Goal: Task Accomplishment & Management: Use online tool/utility

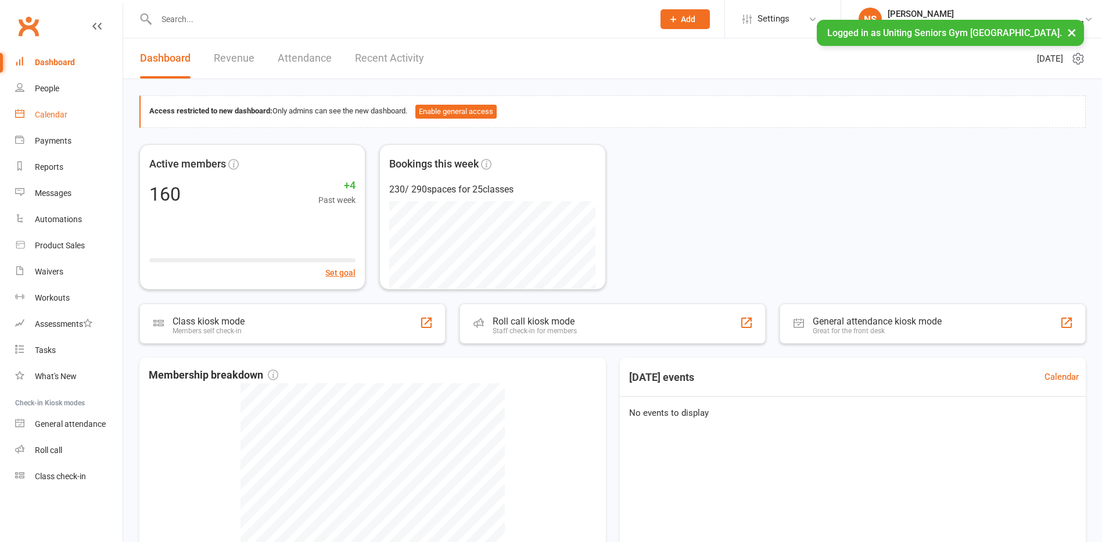
click at [55, 113] on div "Calendar" at bounding box center [51, 114] width 33 height 9
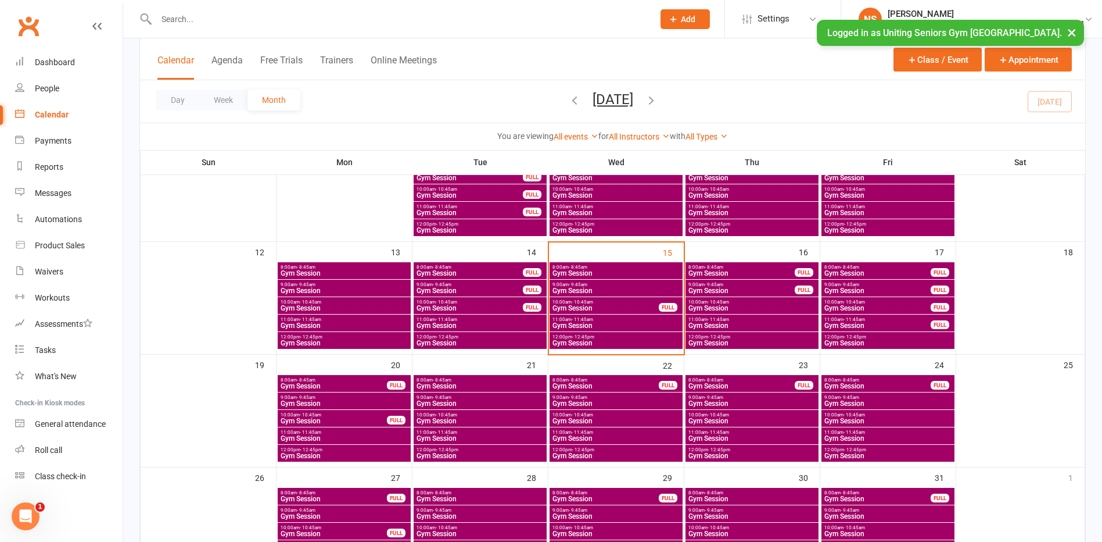
scroll to position [232, 0]
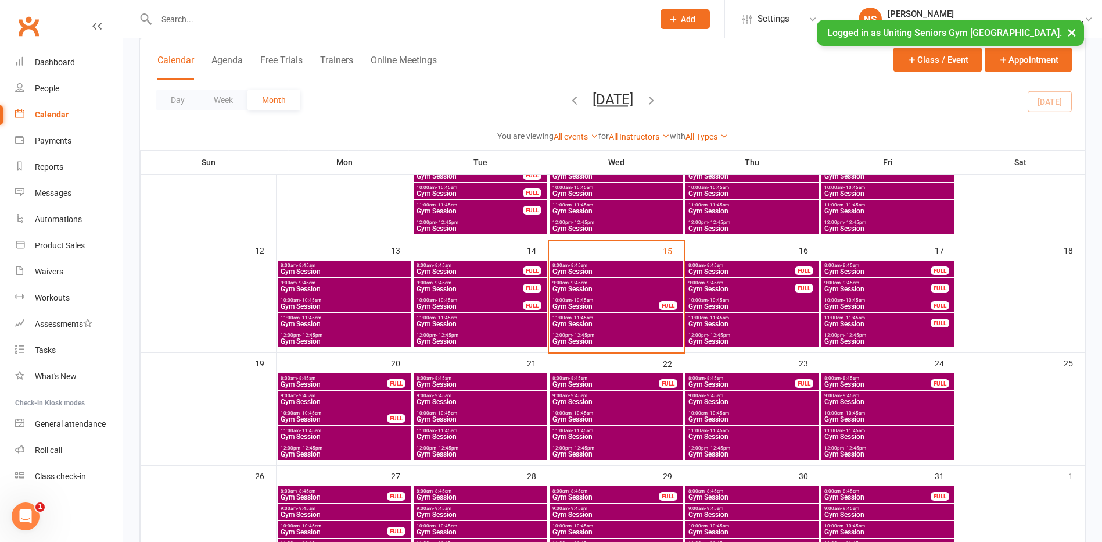
click at [565, 268] on span "Gym Session" at bounding box center [616, 271] width 128 height 7
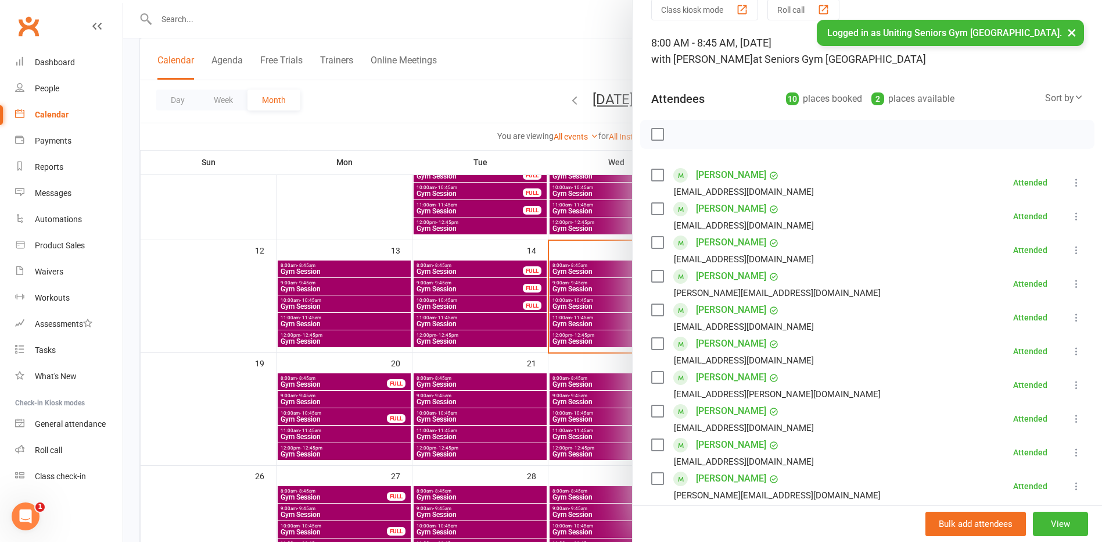
scroll to position [116, 0]
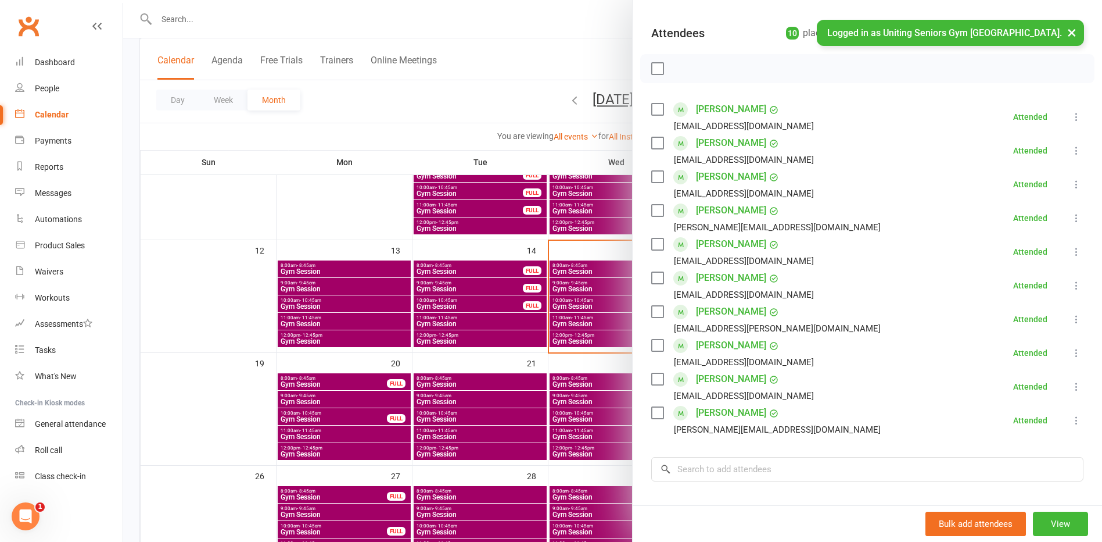
click at [580, 282] on div at bounding box center [612, 271] width 979 height 542
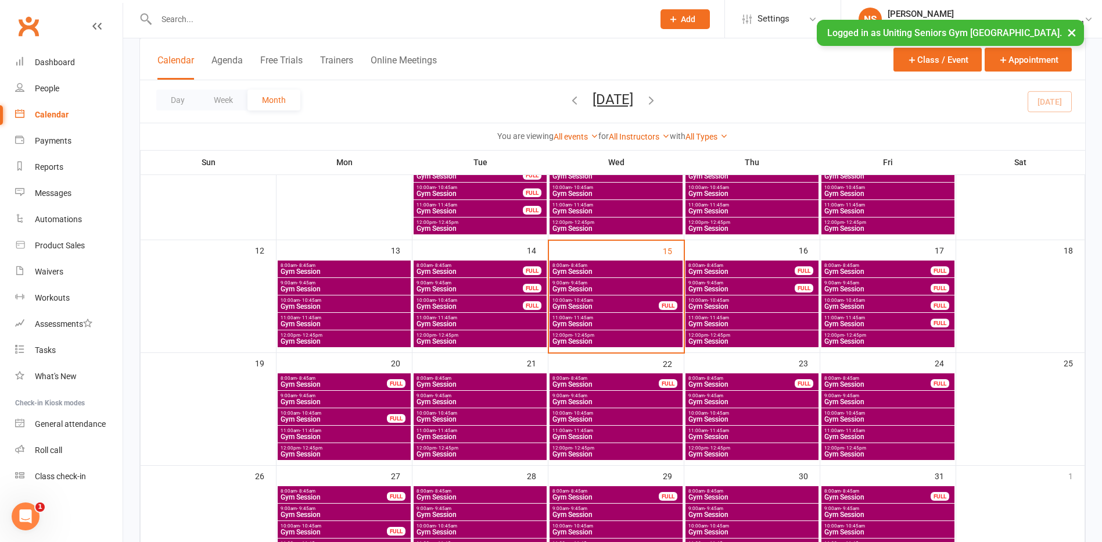
click at [580, 286] on span "Gym Session" at bounding box center [616, 288] width 128 height 7
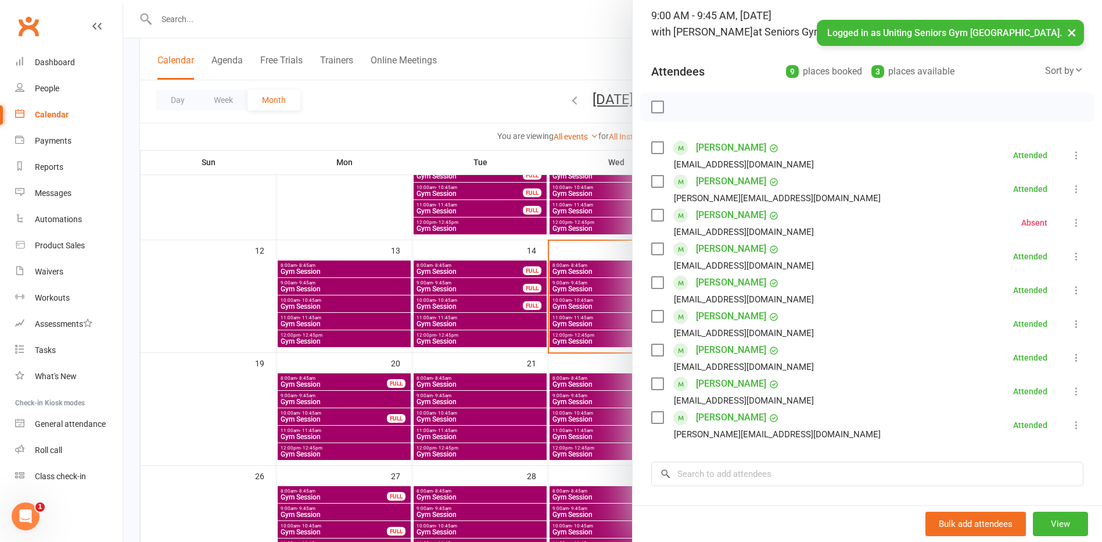
scroll to position [58, 0]
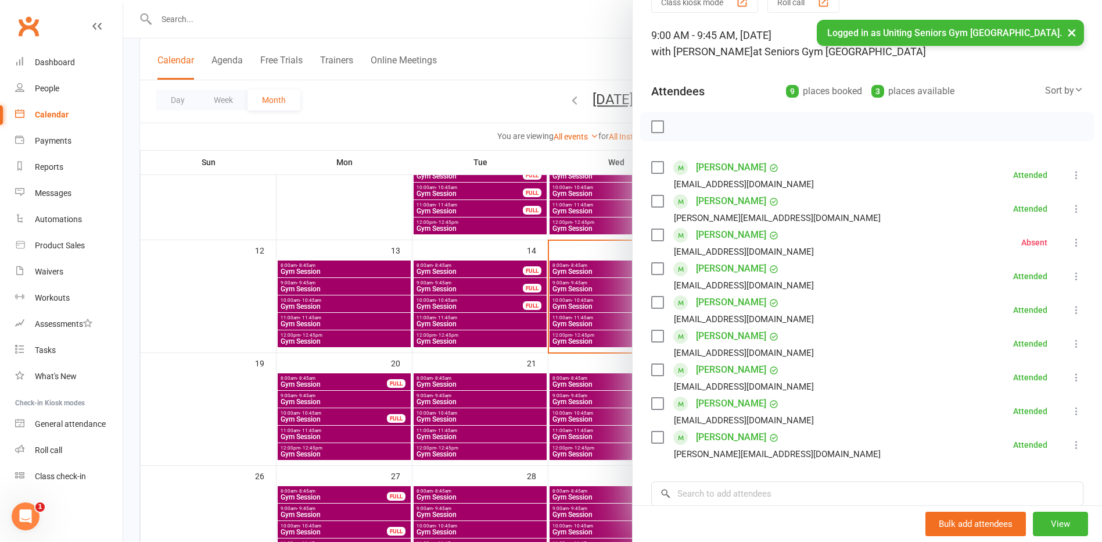
click at [578, 302] on div at bounding box center [612, 271] width 979 height 542
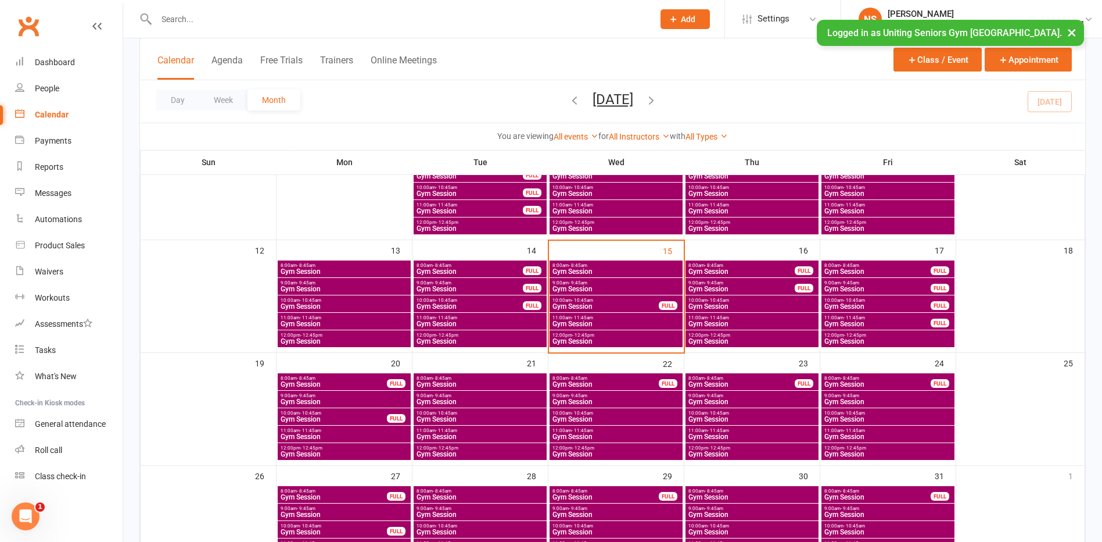
click at [578, 303] on span "Gym Session" at bounding box center [605, 306] width 107 height 7
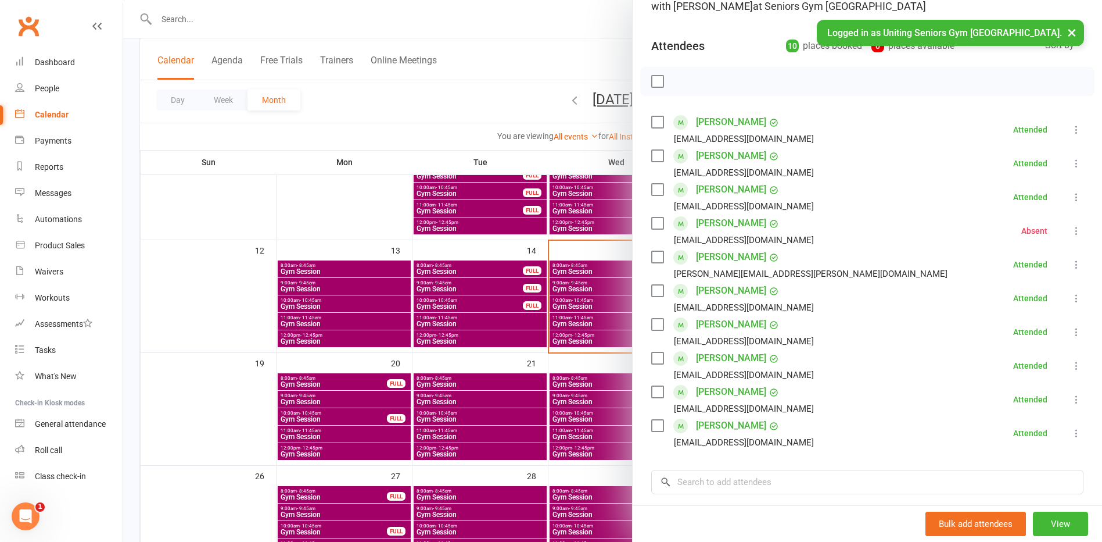
scroll to position [174, 0]
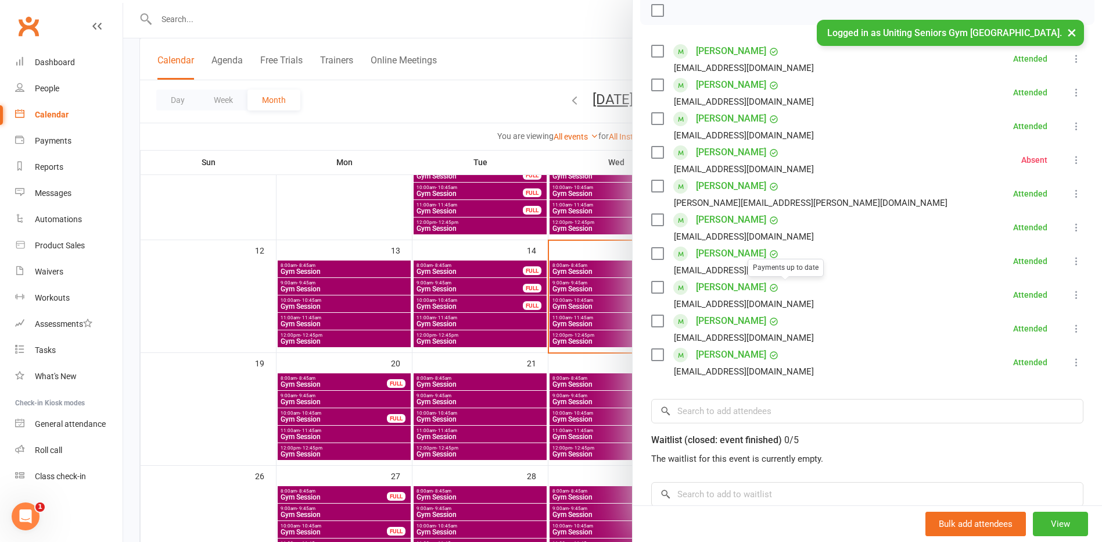
click at [571, 318] on div at bounding box center [612, 271] width 979 height 542
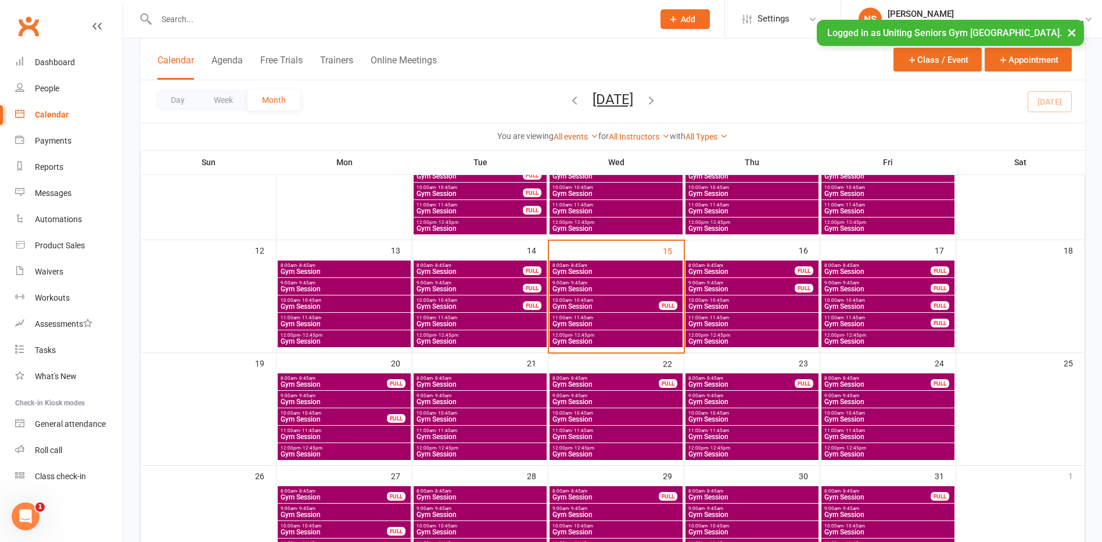
click at [576, 320] on span "Gym Session" at bounding box center [616, 323] width 128 height 7
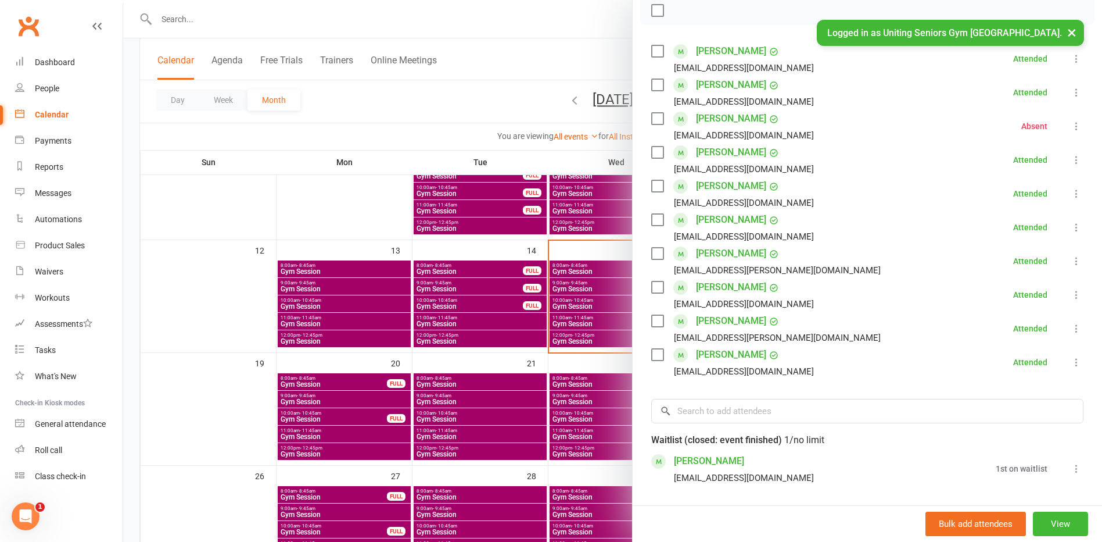
click at [596, 336] on div at bounding box center [612, 271] width 979 height 542
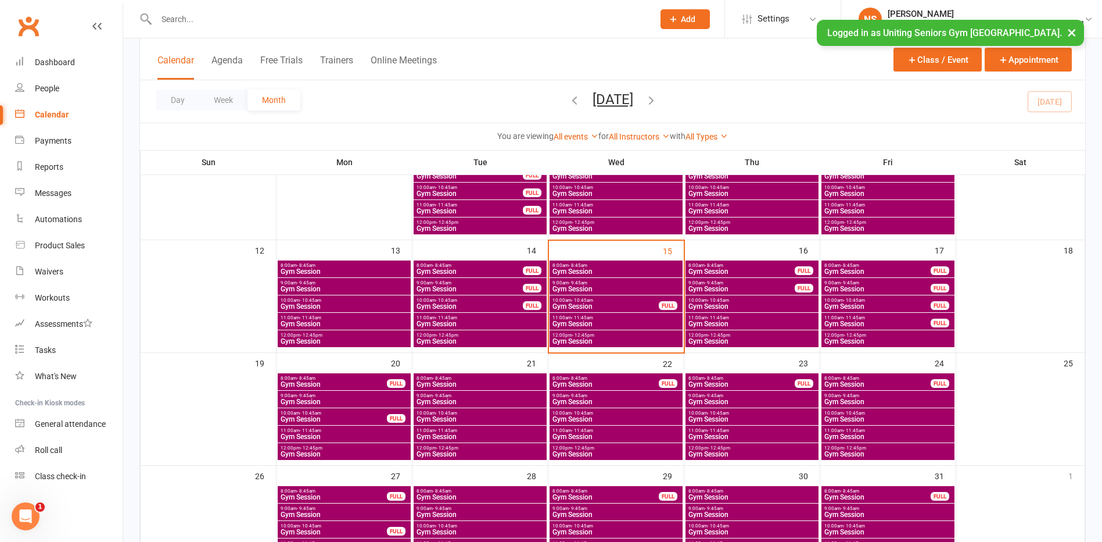
click at [596, 336] on span "12:00pm - 12:45pm" at bounding box center [616, 334] width 128 height 5
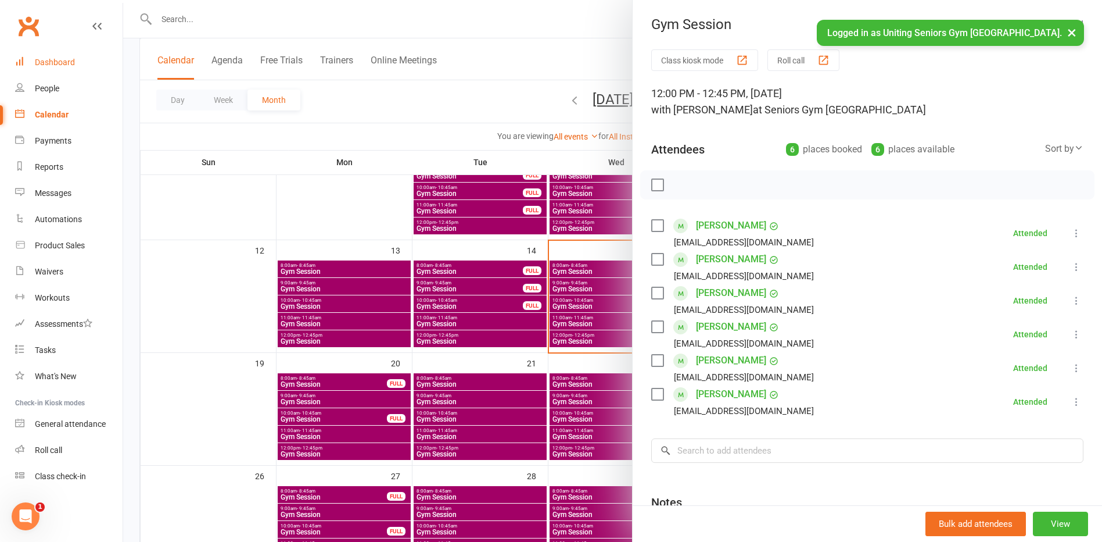
click at [36, 62] on div "Dashboard" at bounding box center [55, 62] width 40 height 9
